Goal: Task Accomplishment & Management: Manage account settings

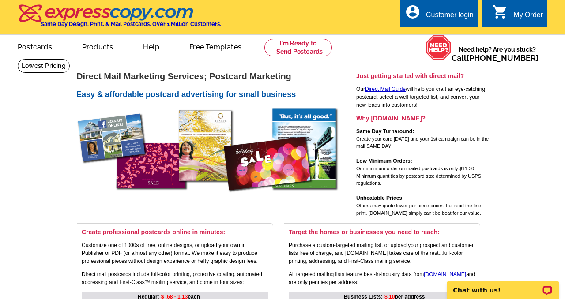
click at [443, 18] on div "Customer login" at bounding box center [450, 17] width 48 height 12
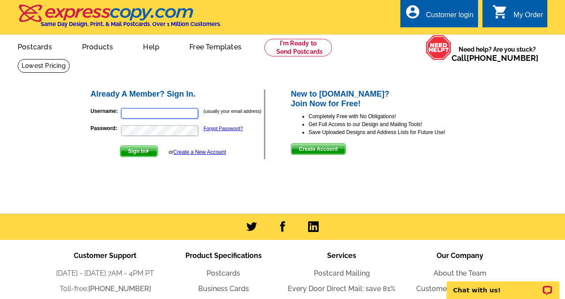
type input "[PERSON_NAME][EMAIL_ADDRESS][DOMAIN_NAME]"
click at [138, 148] on span "Sign In" at bounding box center [138, 151] width 37 height 11
